Goal: Task Accomplishment & Management: Manage account settings

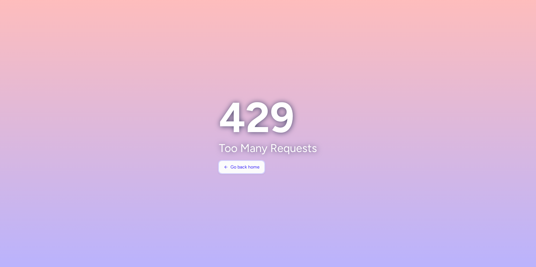
click at [235, 173] on button "Go back home" at bounding box center [241, 167] width 45 height 12
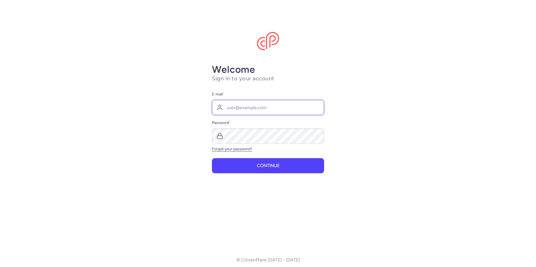
type input "[PERSON_NAME][EMAIL_ADDRESS][PERSON_NAME][DOMAIN_NAME]"
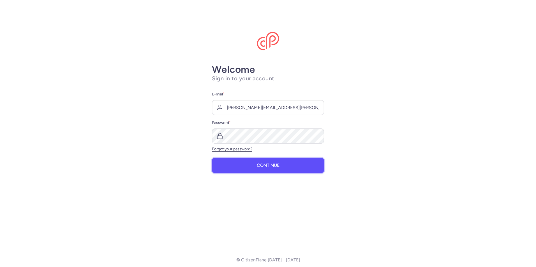
click at [276, 170] on button "Continue" at bounding box center [268, 165] width 112 height 15
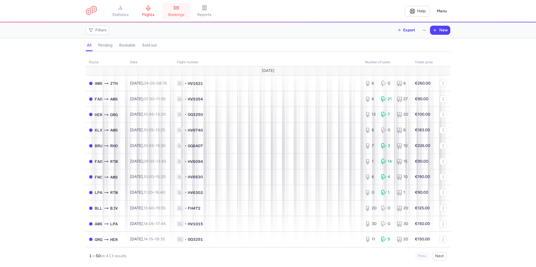
click at [172, 10] on link "bookings" at bounding box center [176, 11] width 28 height 12
